Goal: Find specific page/section: Find specific page/section

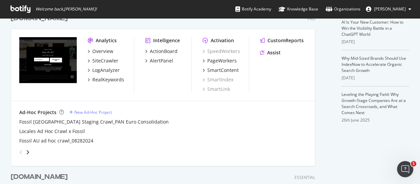
scroll to position [184, 0]
click at [37, 20] on div "[DOMAIN_NAME]" at bounding box center [39, 18] width 57 height 10
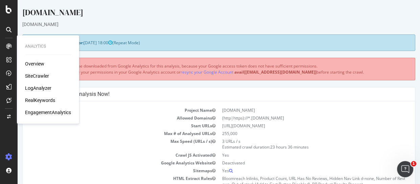
click at [37, 85] on div "LogAnalyzer" at bounding box center [38, 88] width 26 height 7
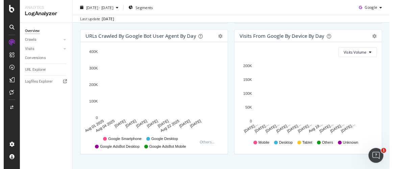
scroll to position [368, 0]
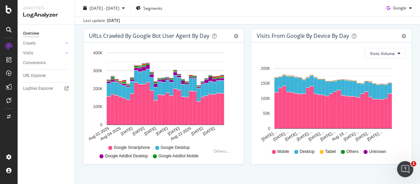
click at [47, 128] on div "Overview Crawls Daily Distribution Segments Distribution HTTP Codes Resources V…" at bounding box center [46, 104] width 57 height 159
